Goal: Navigation & Orientation: Find specific page/section

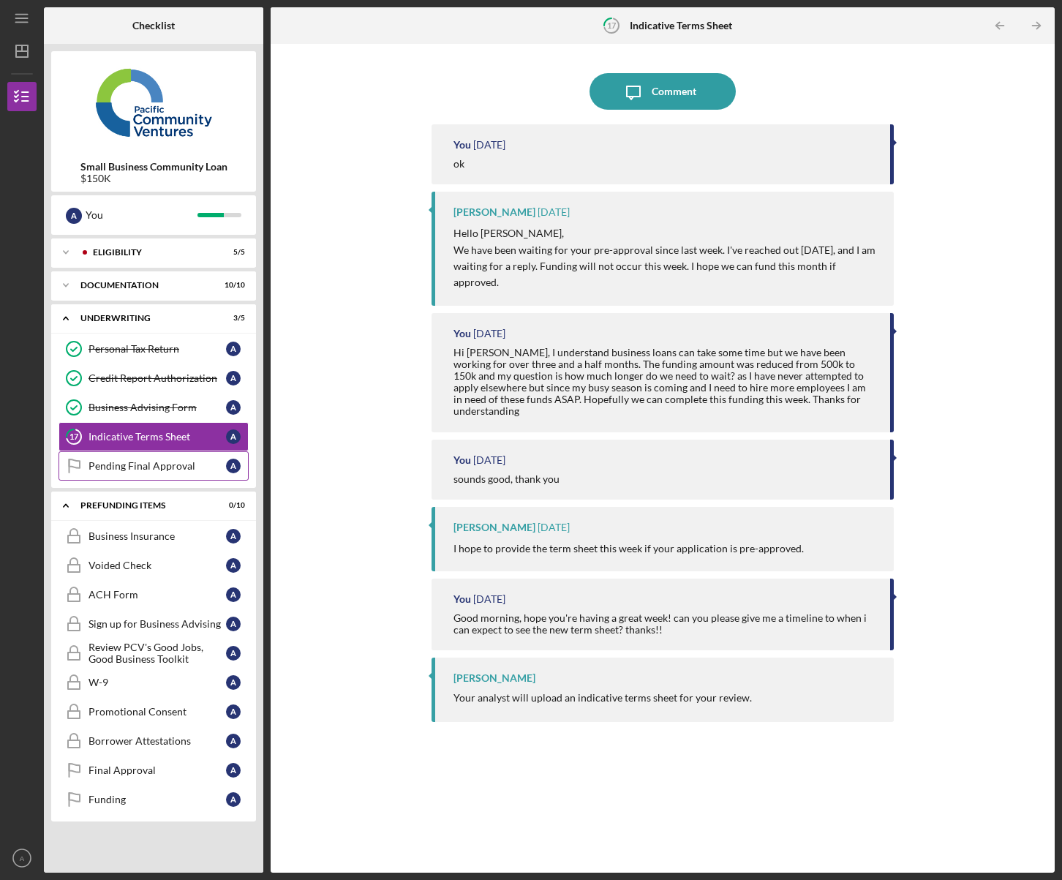
click at [113, 468] on div "Pending Final Approval" at bounding box center [158, 466] width 138 height 12
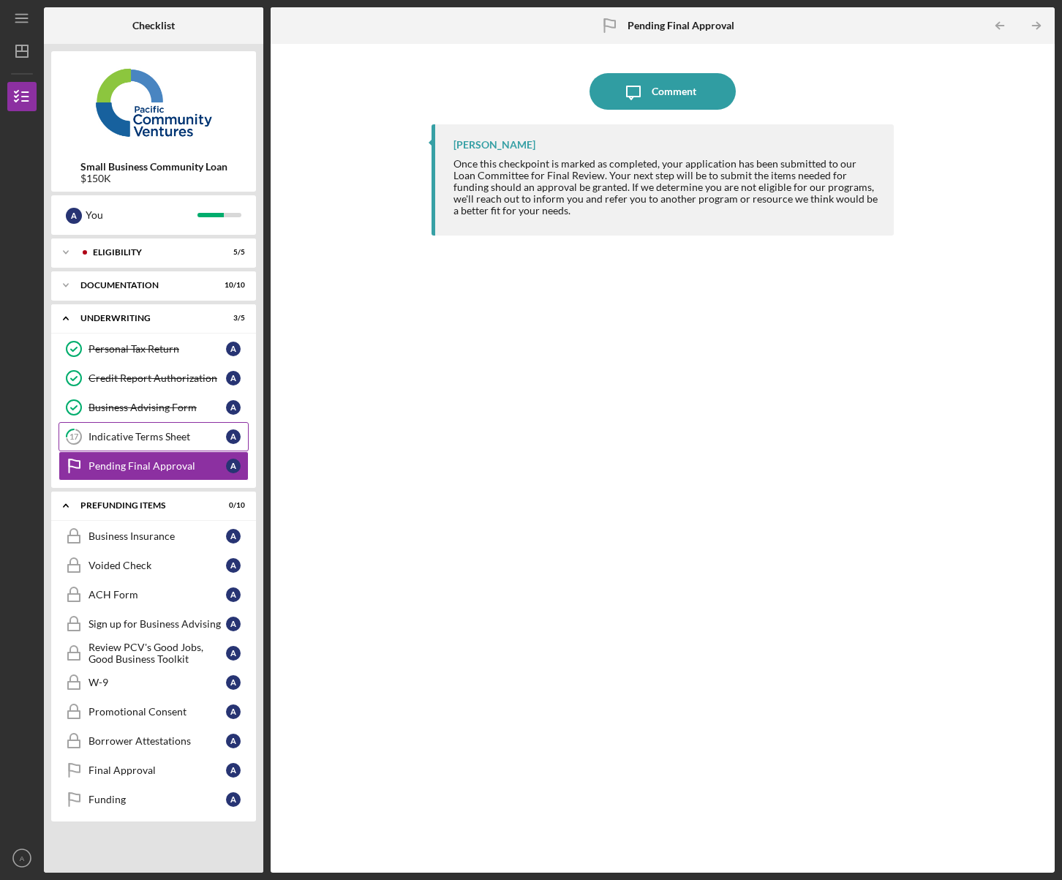
click at [123, 437] on div "Indicative Terms Sheet" at bounding box center [158, 437] width 138 height 12
